Goal: Task Accomplishment & Management: Use online tool/utility

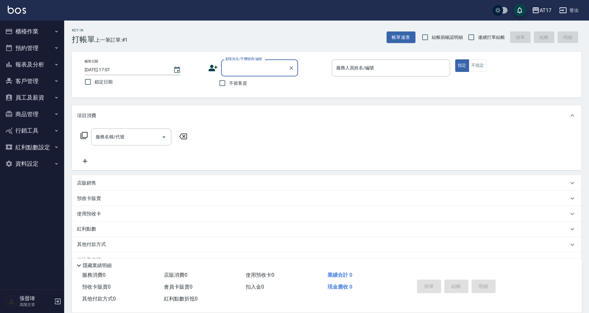
click at [536, 10] on icon "button" at bounding box center [535, 10] width 8 height 8
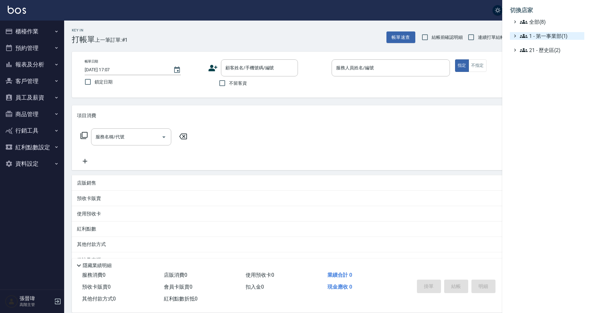
click at [552, 34] on span "1 - 第一事業部(1)" at bounding box center [551, 36] width 62 height 8
click at [551, 44] on span "1.08 - 張晉瑋(6)" at bounding box center [553, 44] width 55 height 8
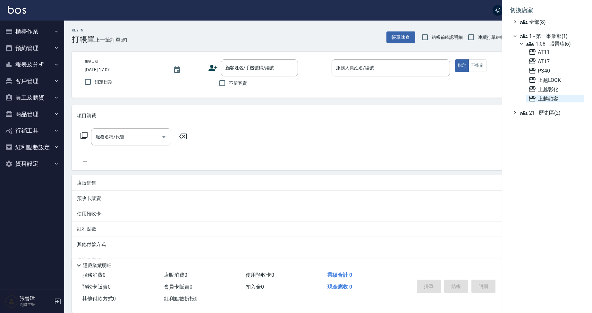
click at [549, 101] on span "上越鉑客" at bounding box center [554, 99] width 53 height 8
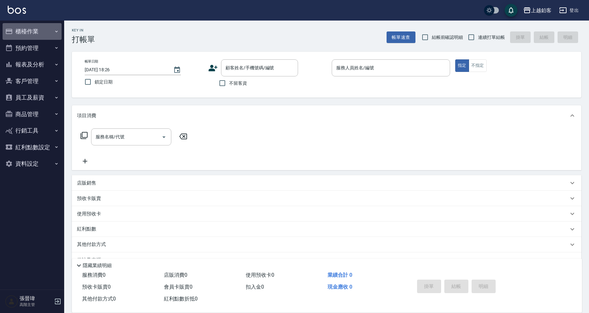
click at [30, 31] on button "櫃檯作業" at bounding box center [32, 31] width 59 height 17
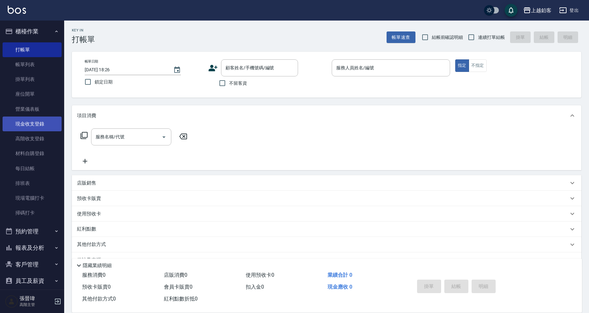
click at [42, 127] on link "現金收支登錄" at bounding box center [32, 123] width 59 height 15
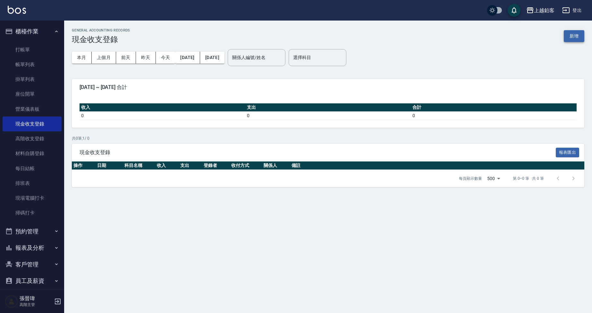
click at [567, 35] on button "新增" at bounding box center [574, 36] width 21 height 12
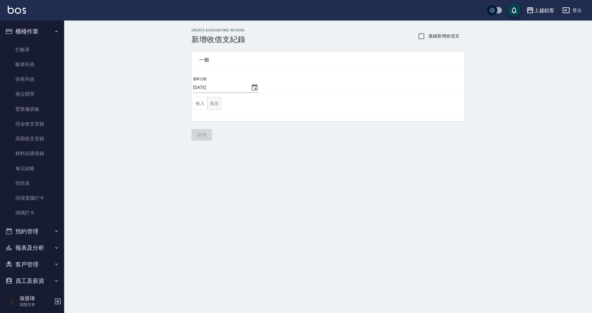
click at [218, 104] on button "支出" at bounding box center [214, 103] width 14 height 13
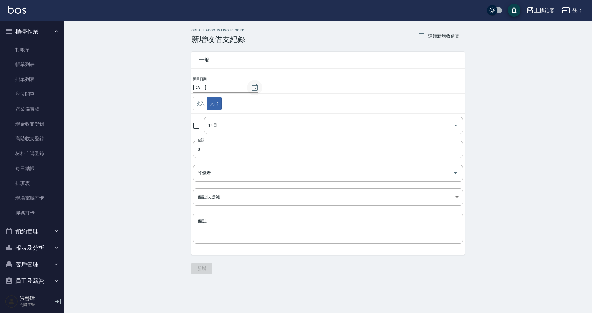
click at [251, 89] on icon "Choose date, selected date is 2025-09-11" at bounding box center [255, 88] width 8 height 8
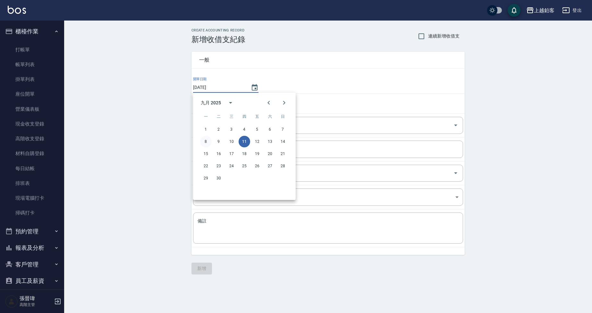
click at [207, 141] on button "8" at bounding box center [206, 142] width 12 height 12
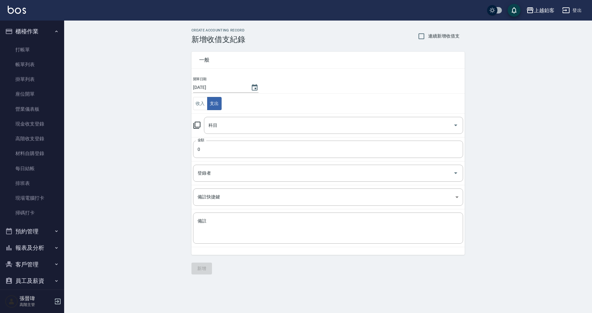
type input "2025/09/08"
click at [219, 145] on input "0" at bounding box center [328, 148] width 270 height 17
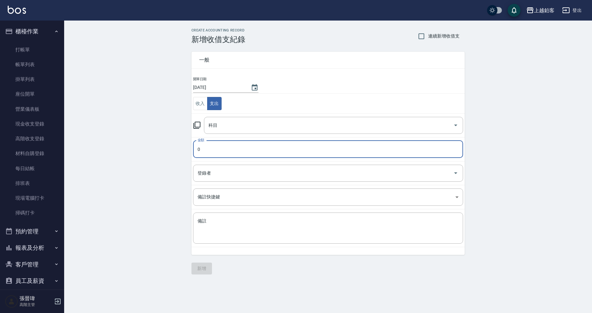
click at [219, 145] on input "0" at bounding box center [328, 148] width 270 height 17
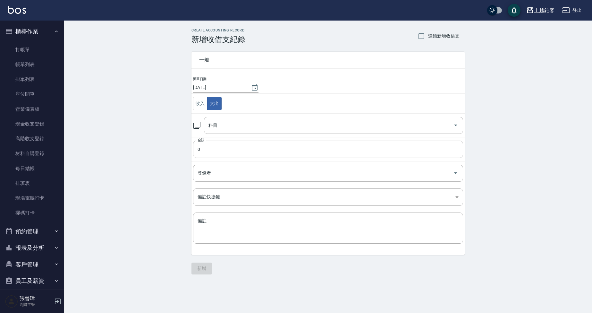
scroll to position [0, 0]
click at [213, 150] on input "0" at bounding box center [328, 148] width 270 height 17
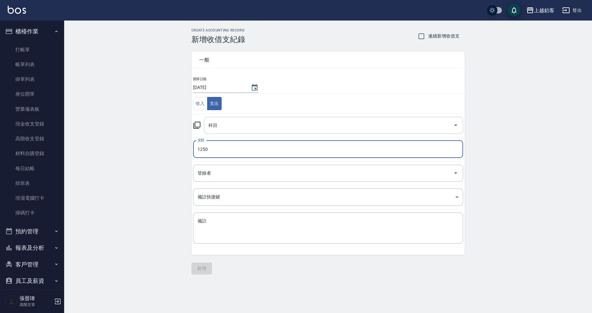
click at [268, 131] on div "科目" at bounding box center [333, 125] width 259 height 17
type input "1250"
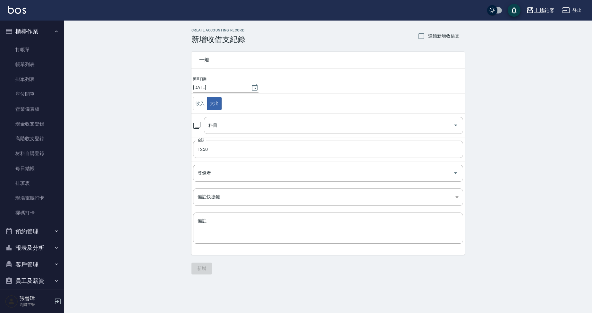
scroll to position [0, 0]
click at [252, 125] on input "科目" at bounding box center [329, 125] width 244 height 11
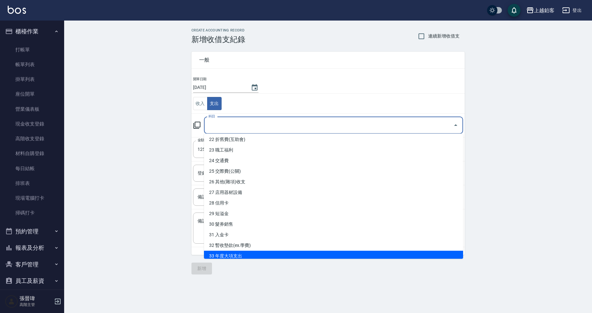
scroll to position [222, 0]
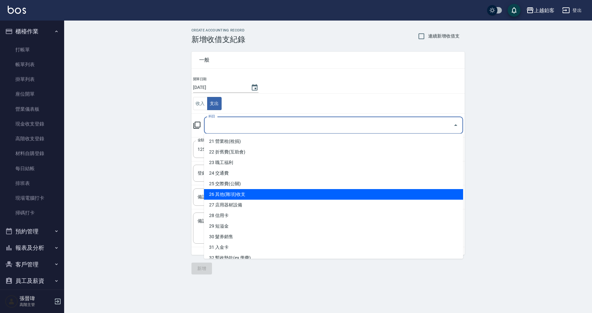
click at [257, 195] on li "26 其他(雜項)收支" at bounding box center [333, 194] width 259 height 11
type input "26 其他(雜項)收支"
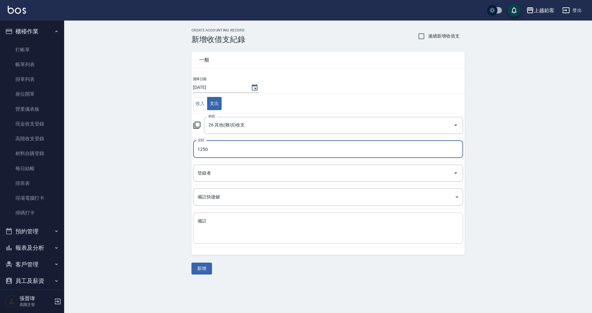
scroll to position [0, 0]
click at [237, 229] on textarea "備註" at bounding box center [327, 228] width 261 height 21
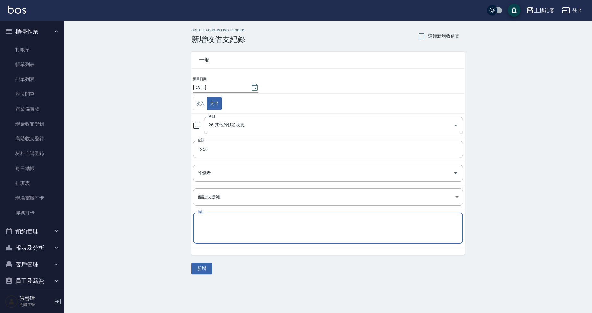
scroll to position [0, 0]
type textarea "5"
type textarea "展華"
click at [205, 266] on button "新增" at bounding box center [201, 268] width 21 height 12
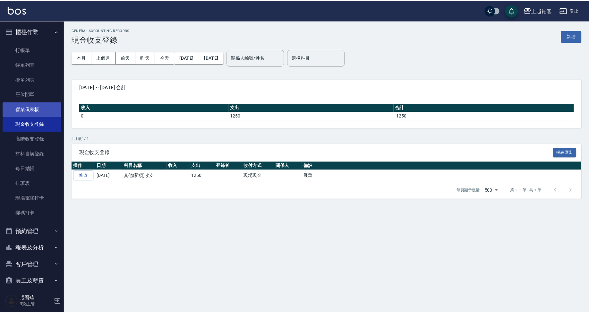
scroll to position [5, 0]
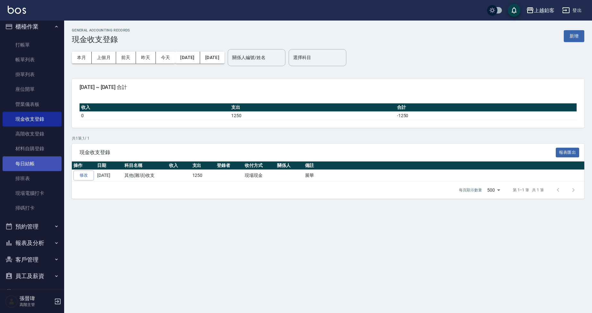
click at [29, 162] on link "每日結帳" at bounding box center [32, 163] width 59 height 15
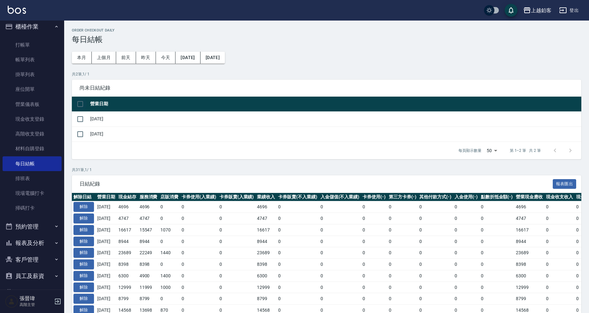
click at [82, 104] on input "checkbox" at bounding box center [79, 103] width 13 height 13
checkbox input "true"
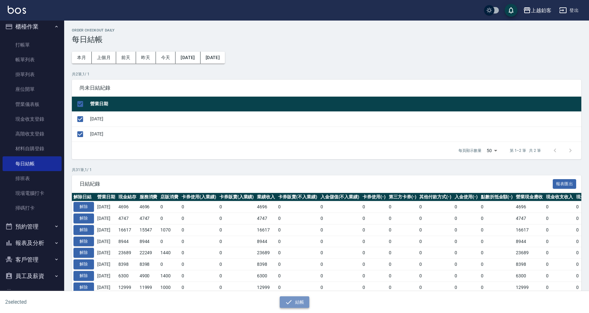
click at [303, 303] on button "結帳" at bounding box center [295, 302] width 30 height 12
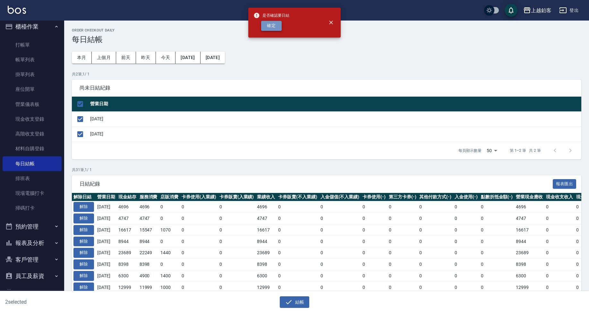
click at [270, 26] on button "確定" at bounding box center [271, 26] width 21 height 10
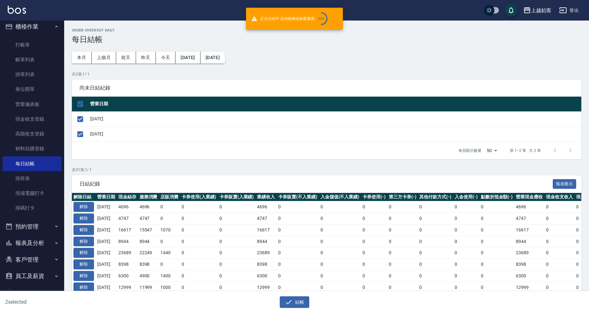
checkbox input "false"
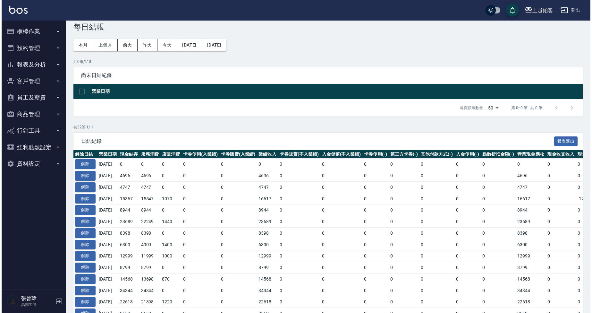
scroll to position [14, 0]
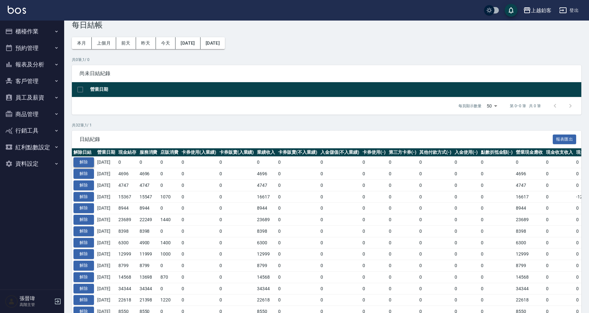
click at [85, 158] on button "解除" at bounding box center [83, 162] width 21 height 10
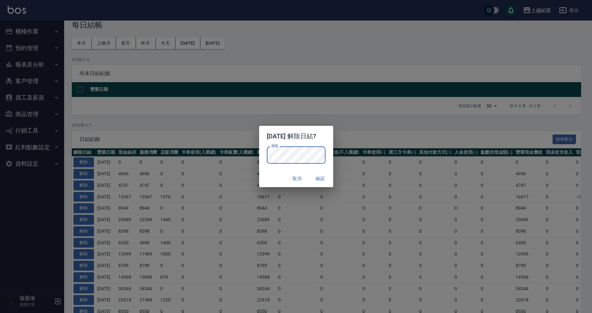
click at [323, 177] on button "確認" at bounding box center [320, 178] width 21 height 12
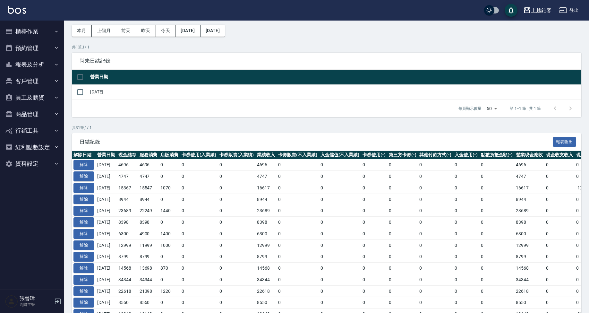
scroll to position [27, 0]
